Goal: Information Seeking & Learning: Learn about a topic

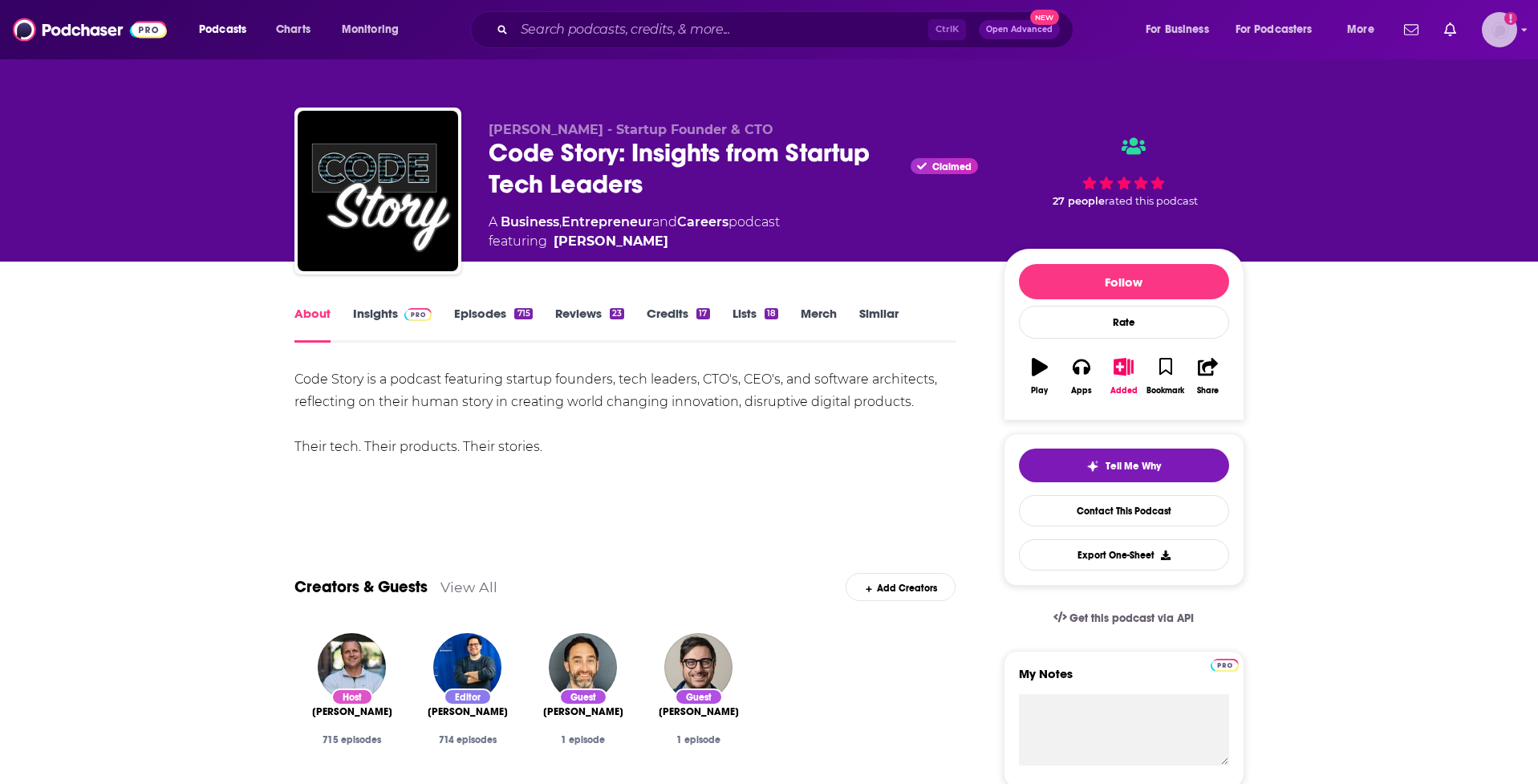
click at [1504, 28] on img "Logged in as audreytaylor13" at bounding box center [1499, 29] width 35 height 35
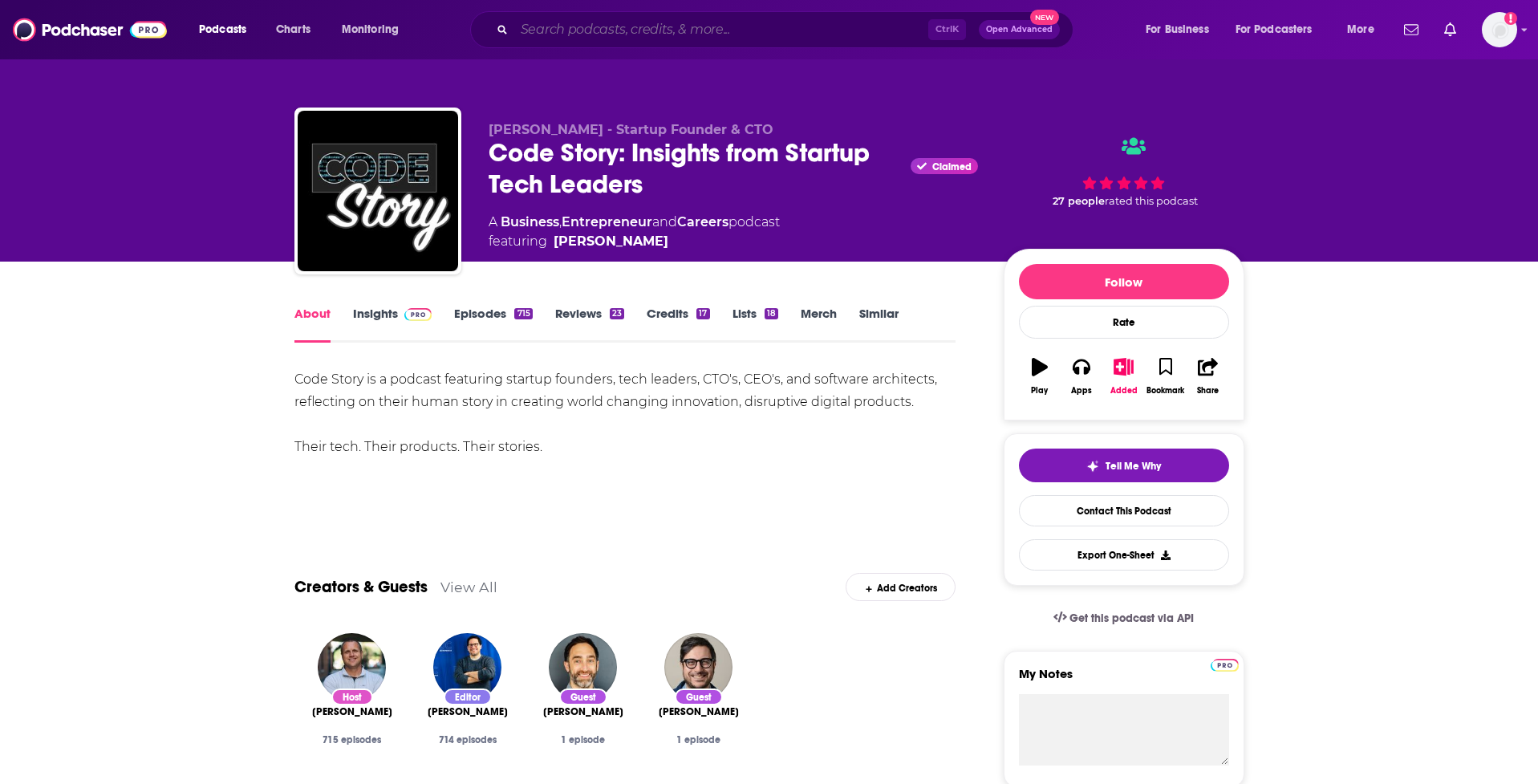
click at [585, 29] on input "Search podcasts, credits, & more..." at bounding box center [721, 30] width 414 height 26
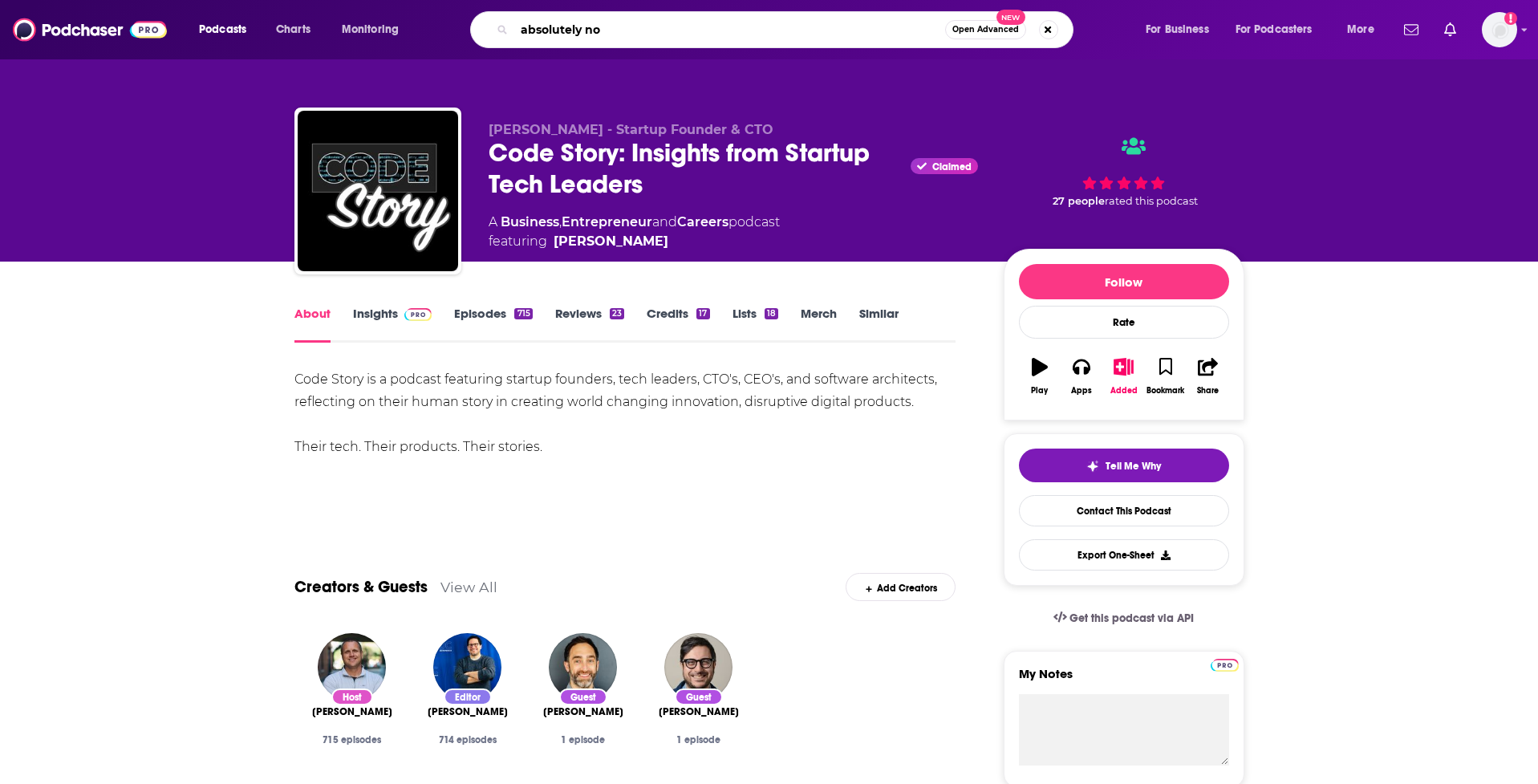
type input "absolutely not"
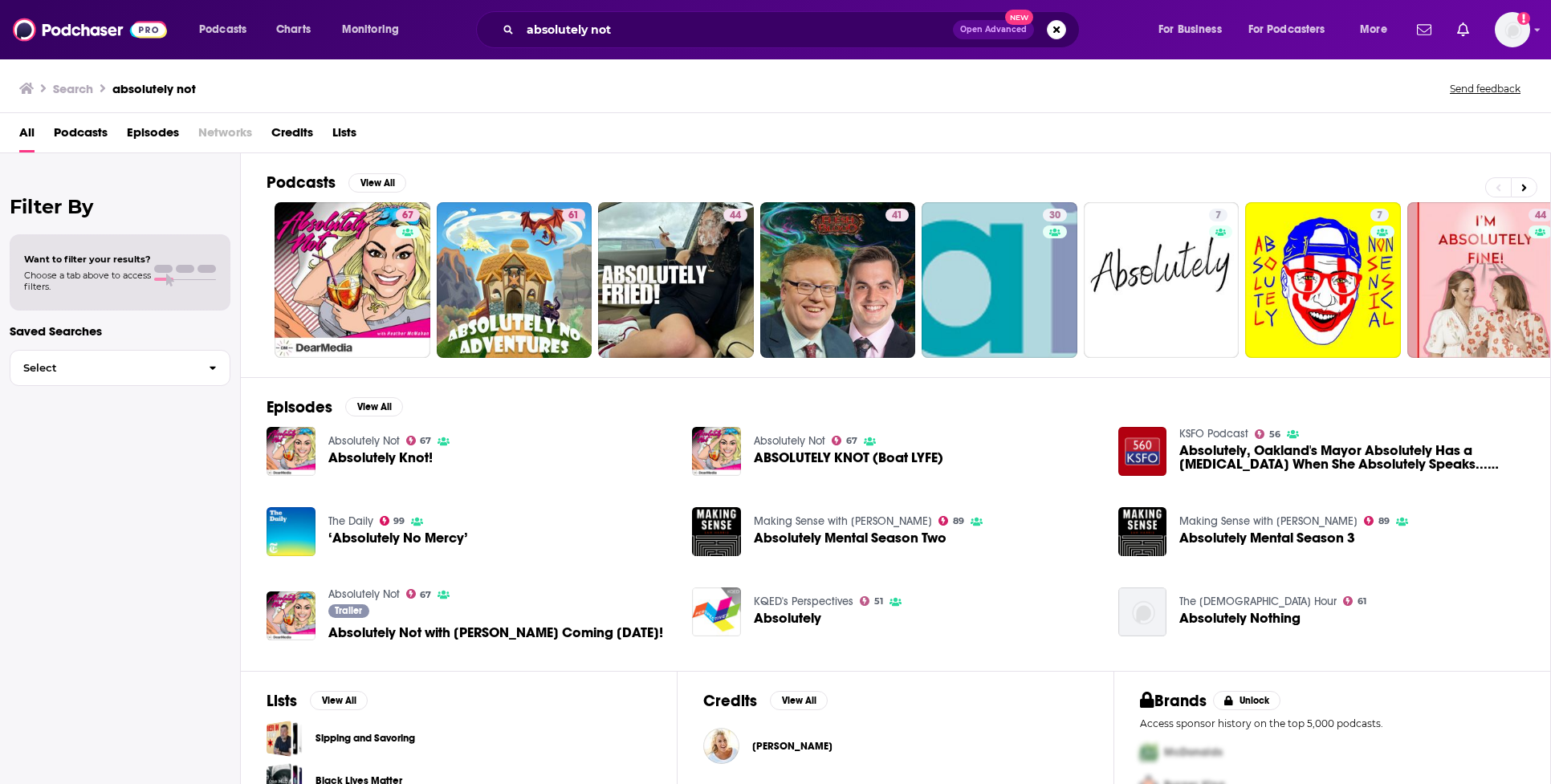
click at [361, 462] on span "Absolutely Knot!" at bounding box center [380, 458] width 104 height 14
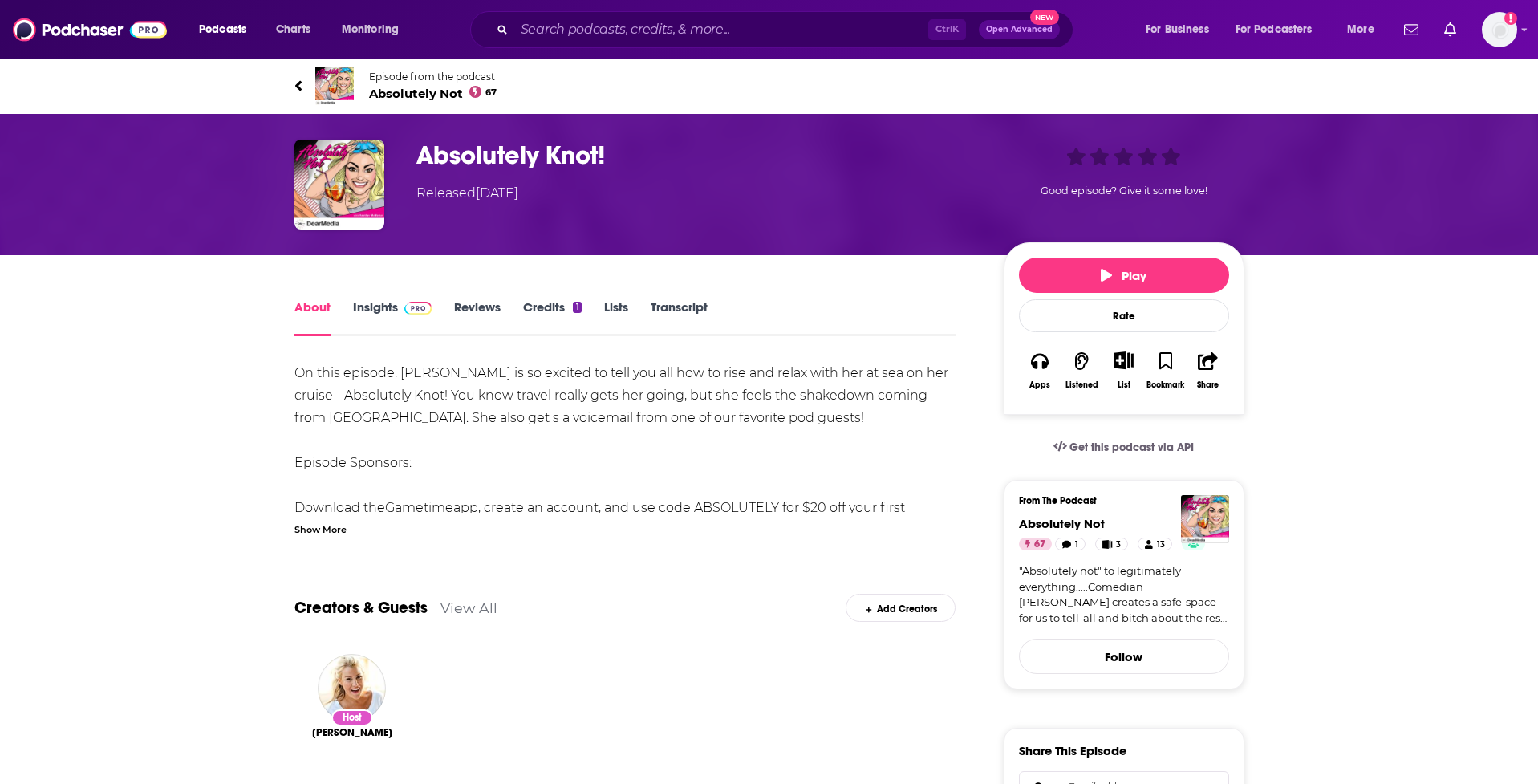
click at [390, 95] on span "Absolutely Not 67" at bounding box center [433, 93] width 129 height 15
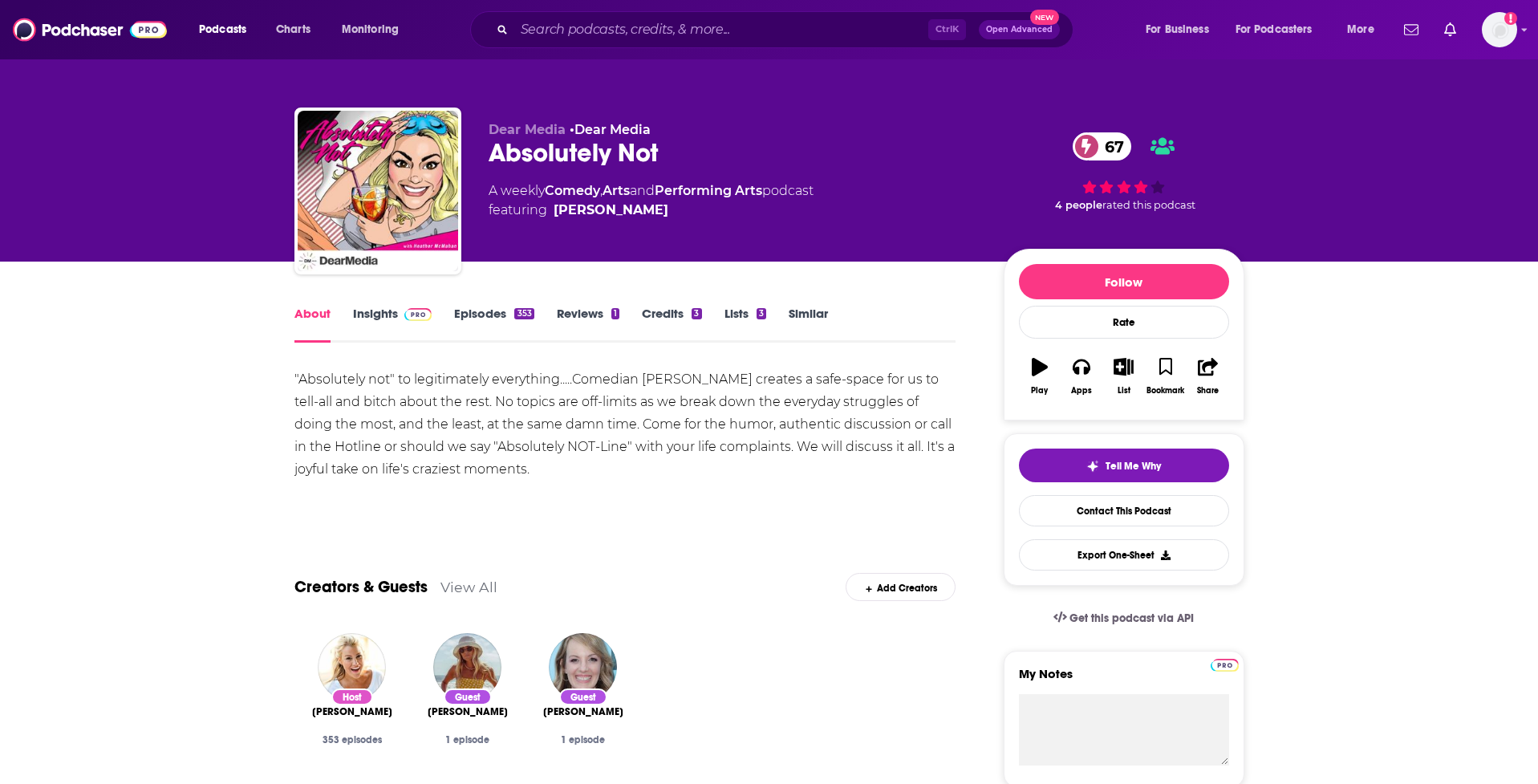
click at [388, 312] on link "Insights" at bounding box center [393, 323] width 80 height 37
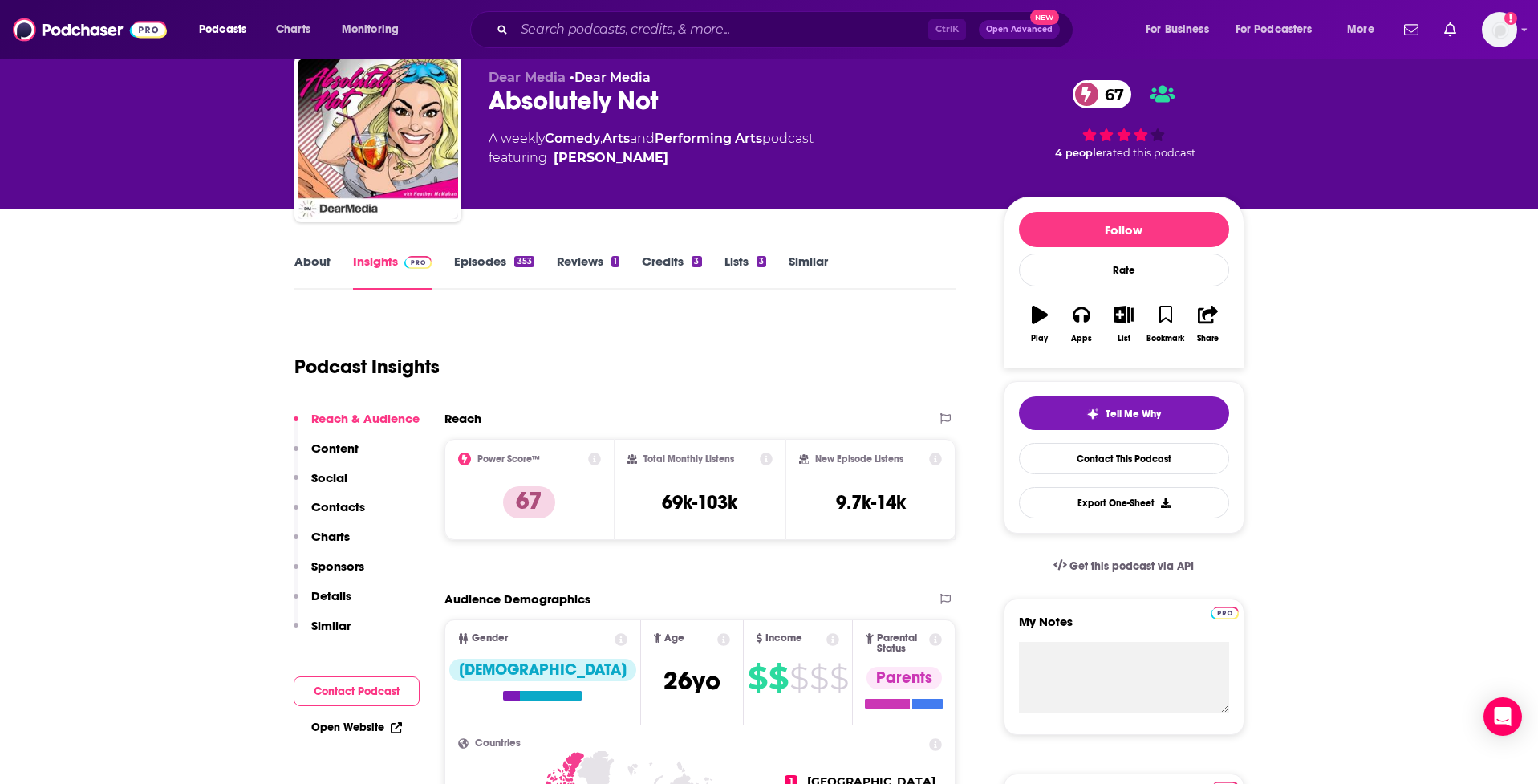
scroll to position [81, 0]
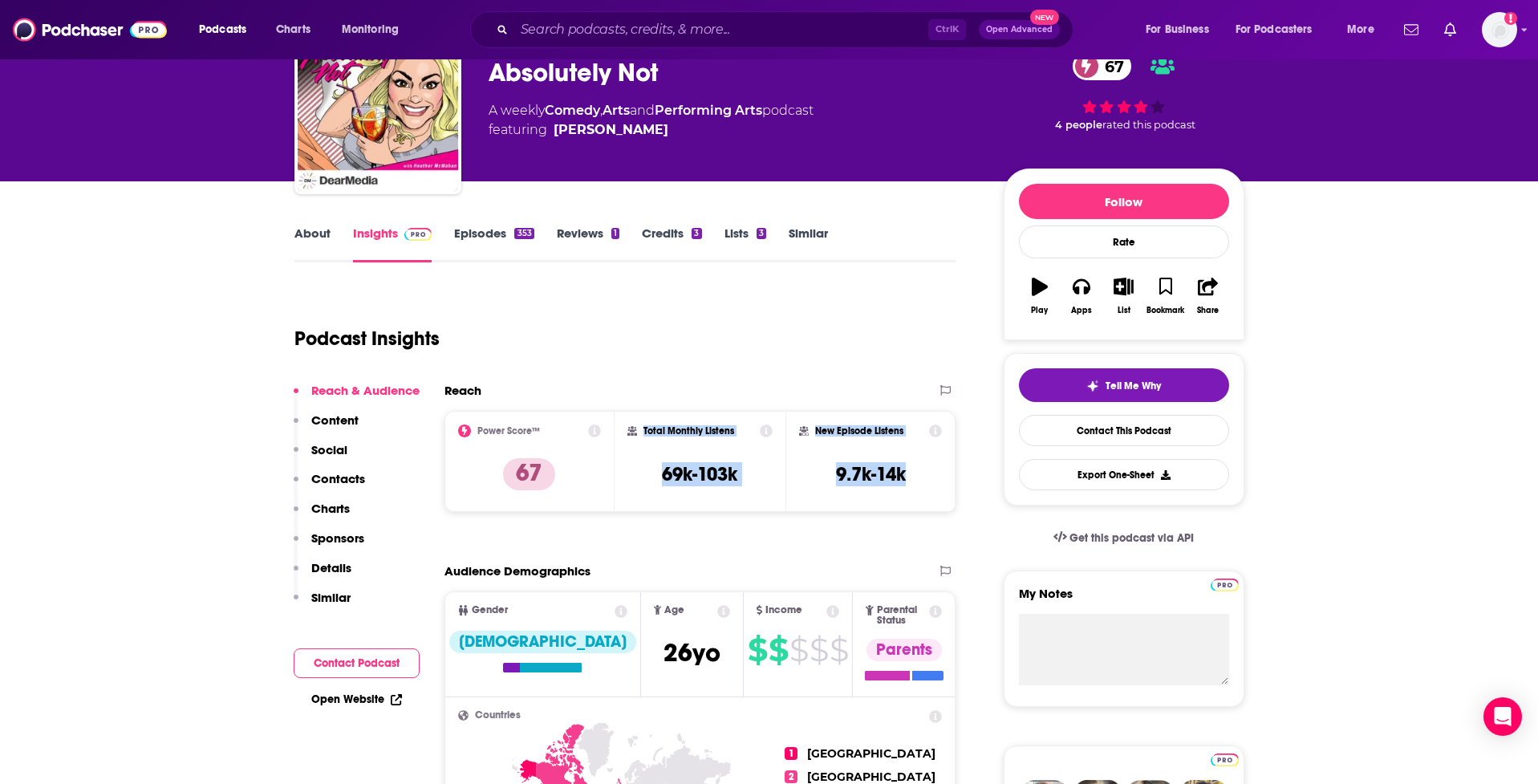
drag, startPoint x: 928, startPoint y: 481, endPoint x: 629, endPoint y: 425, distance: 304.2
click at [629, 425] on div "Power Score™ 67 Total Monthly Listens 69k-103k New Episode Listens 9.7k-14k" at bounding box center [700, 462] width 512 height 101
copy div "Total Monthly Listens 69k-103k New Episode Listens 9.7k-14k"
click at [760, 288] on div "Podcast Insights" at bounding box center [619, 329] width 649 height 82
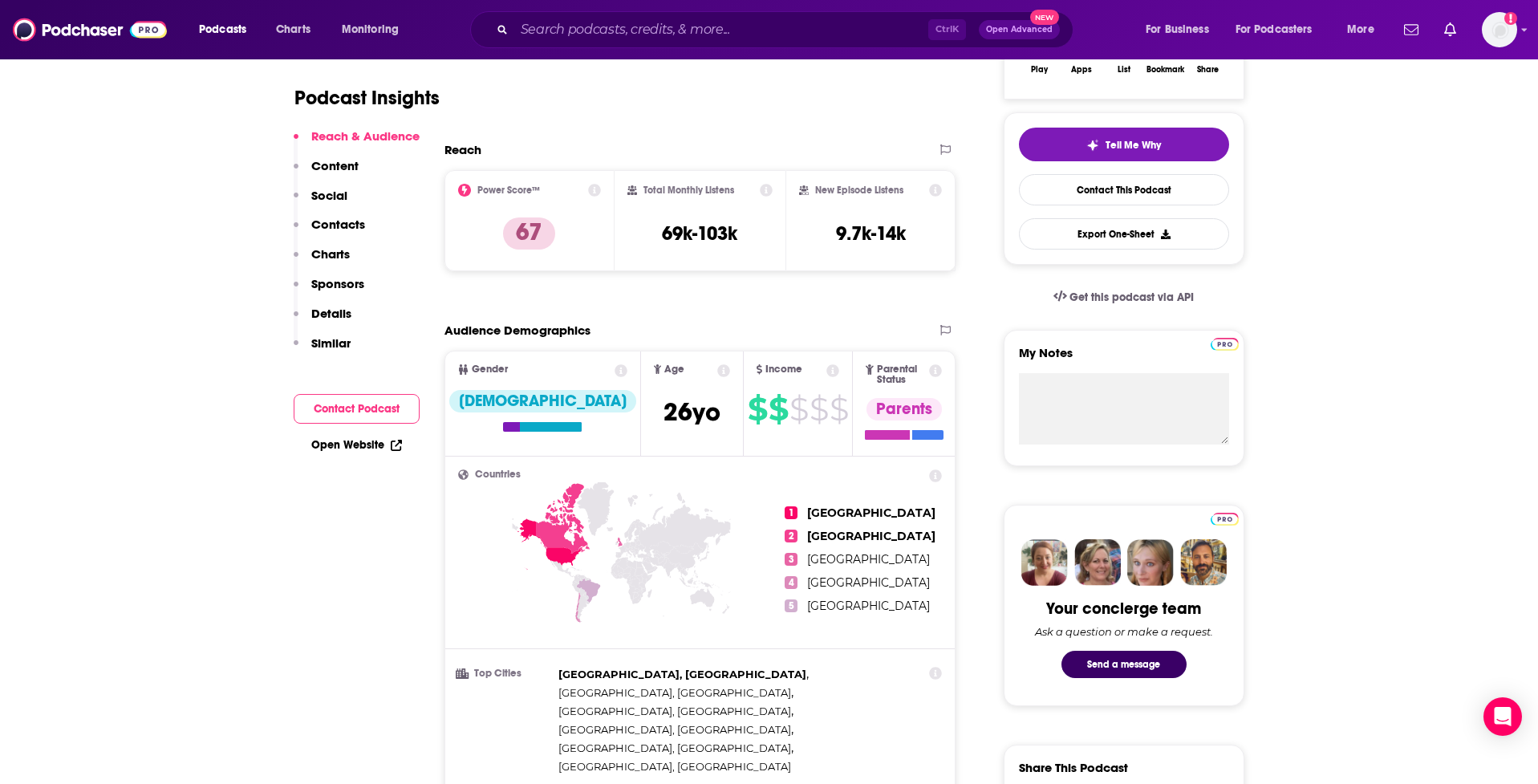
scroll to position [401, 0]
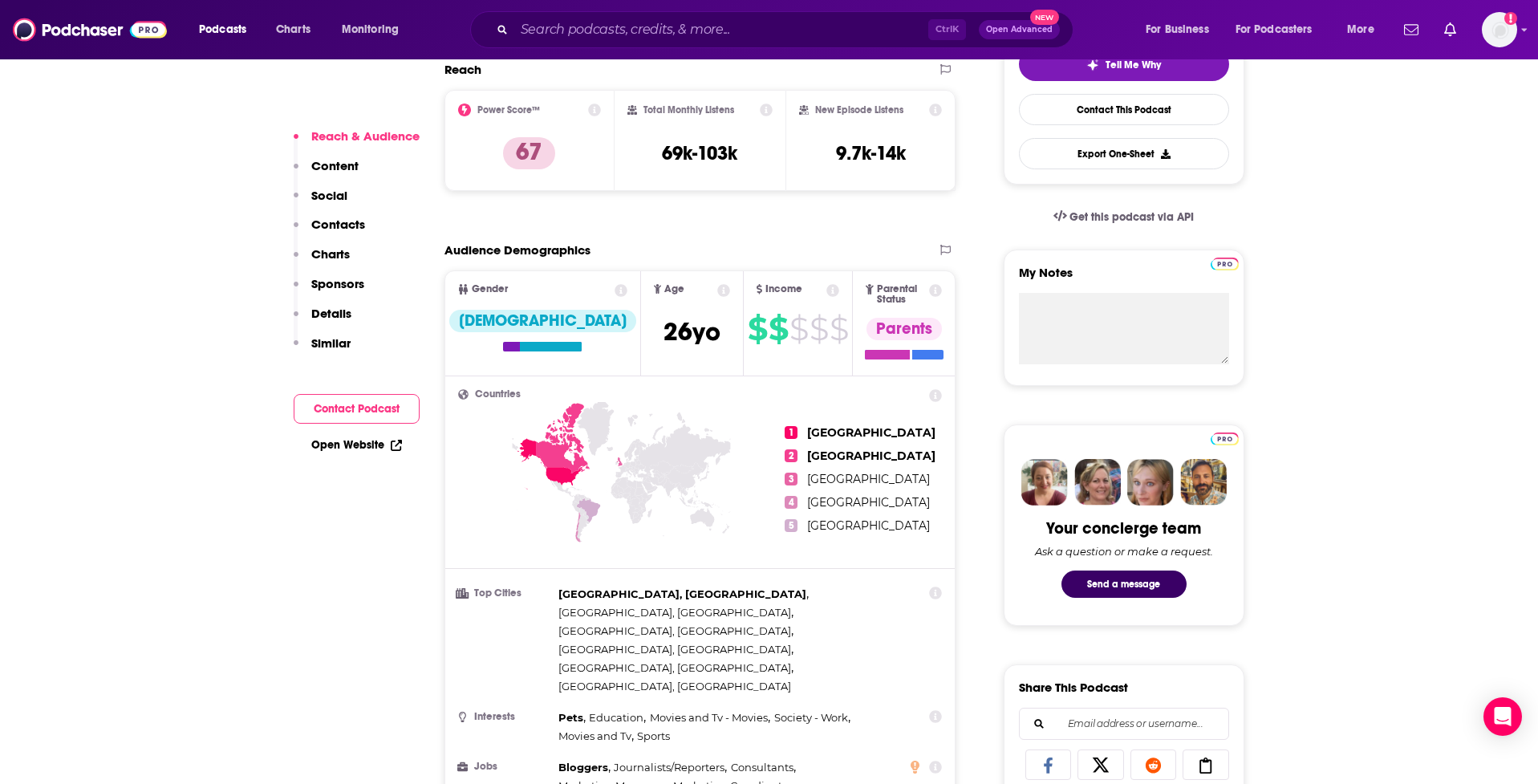
click at [717, 291] on icon at bounding box center [724, 291] width 13 height 13
click at [642, 299] on span "Age [DEMOGRAPHIC_DATA] yo" at bounding box center [691, 322] width 102 height 103
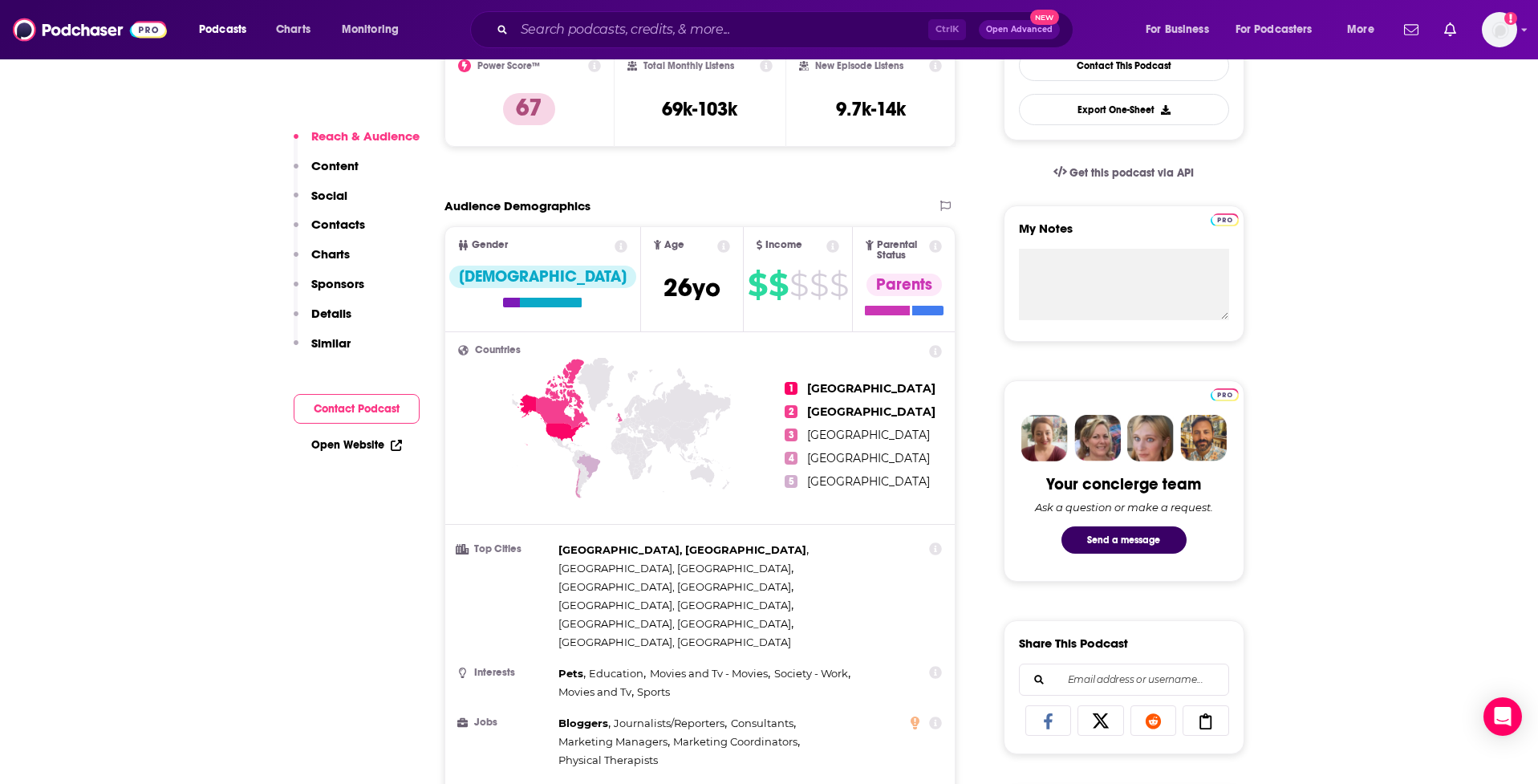
scroll to position [481, 0]
